Goal: Find specific page/section: Find specific page/section

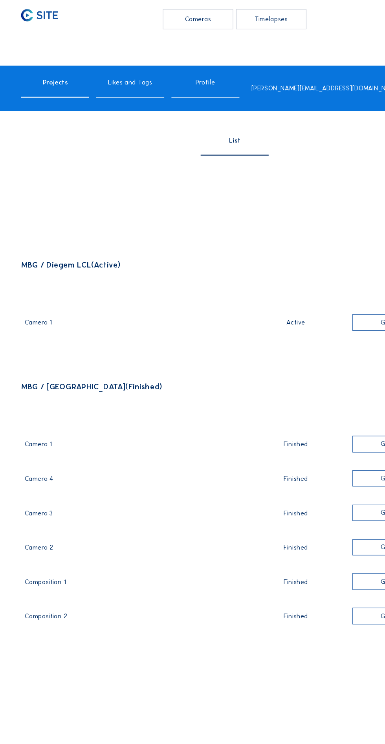
click at [55, 272] on div "Camera 1 Active Go to images" at bounding box center [196, 267] width 352 height 28
click at [35, 276] on div "Camera 1 Active Go to images" at bounding box center [196, 267] width 352 height 28
click at [35, 272] on div "Camera 1" at bounding box center [108, 267] width 176 height 10
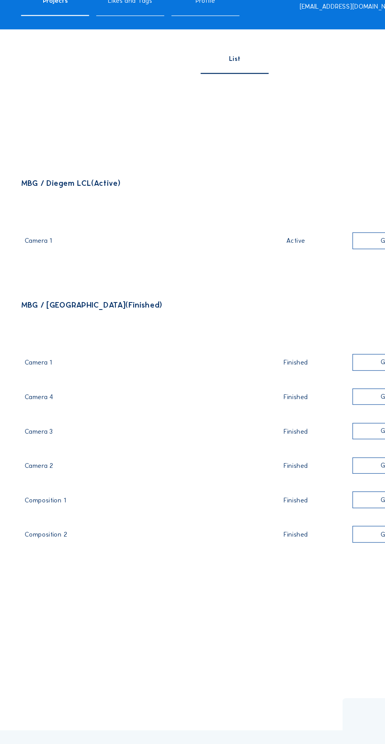
click at [44, 272] on div "Camera 1" at bounding box center [108, 267] width 176 height 10
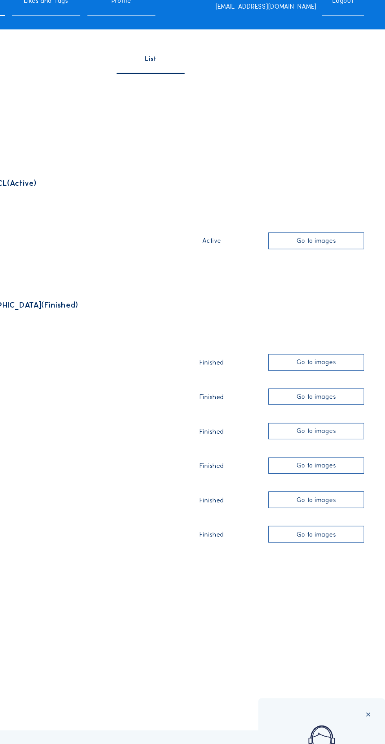
click at [348, 271] on div "Go to images" at bounding box center [328, 265] width 79 height 14
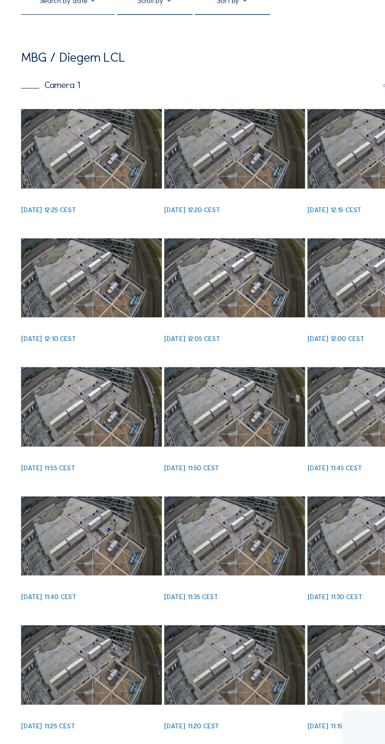
click at [79, 190] on img at bounding box center [74, 179] width 115 height 65
